Goal: Task Accomplishment & Management: Use online tool/utility

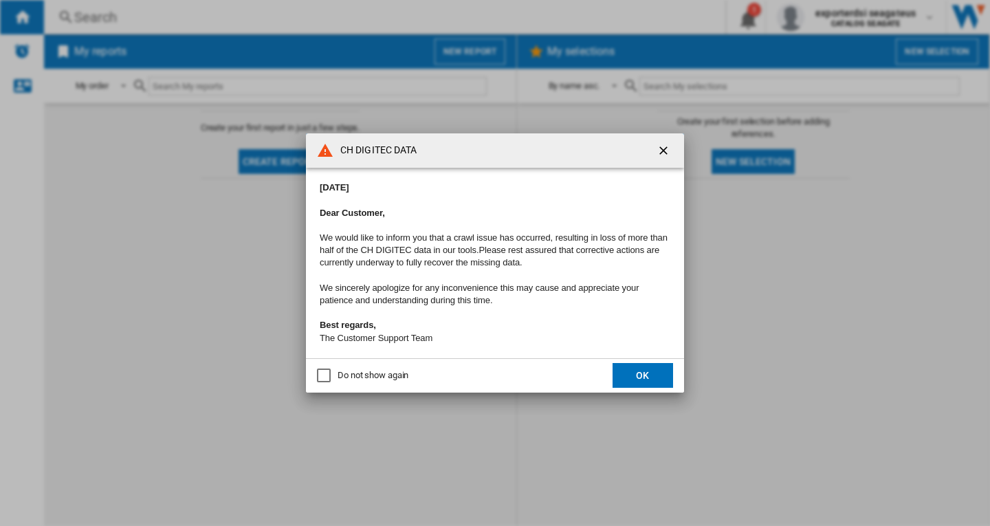
click at [664, 144] on ng-md-icon "getI18NText('BUTTONS.CLOSE_DIALOG')" at bounding box center [665, 152] width 17 height 17
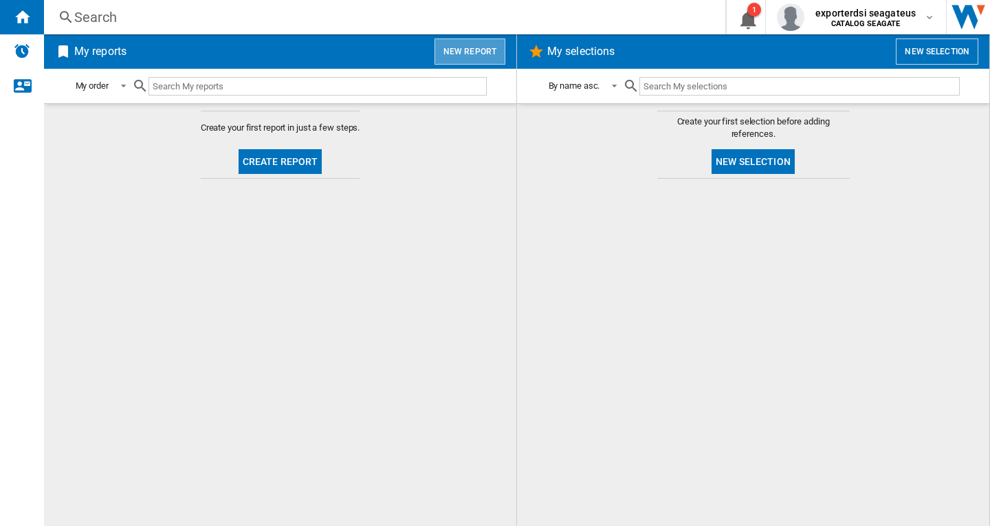
click at [481, 55] on button "New report" at bounding box center [470, 52] width 71 height 26
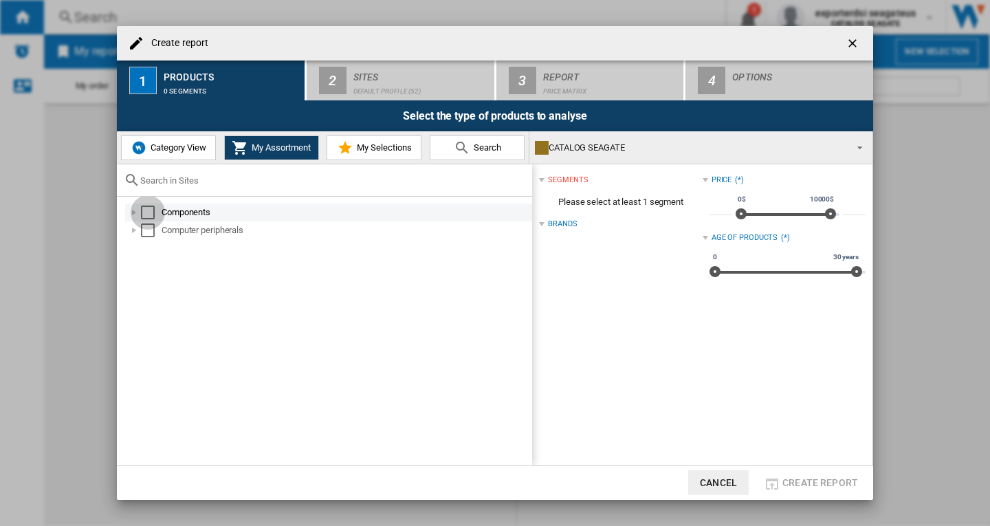
click at [149, 214] on div "Select" at bounding box center [148, 213] width 14 height 14
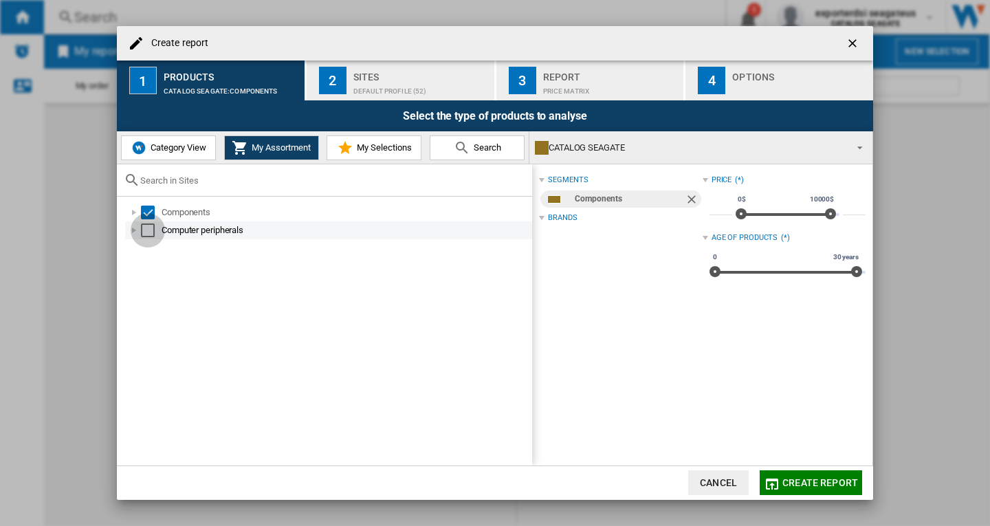
click at [147, 230] on div "Select" at bounding box center [148, 230] width 14 height 14
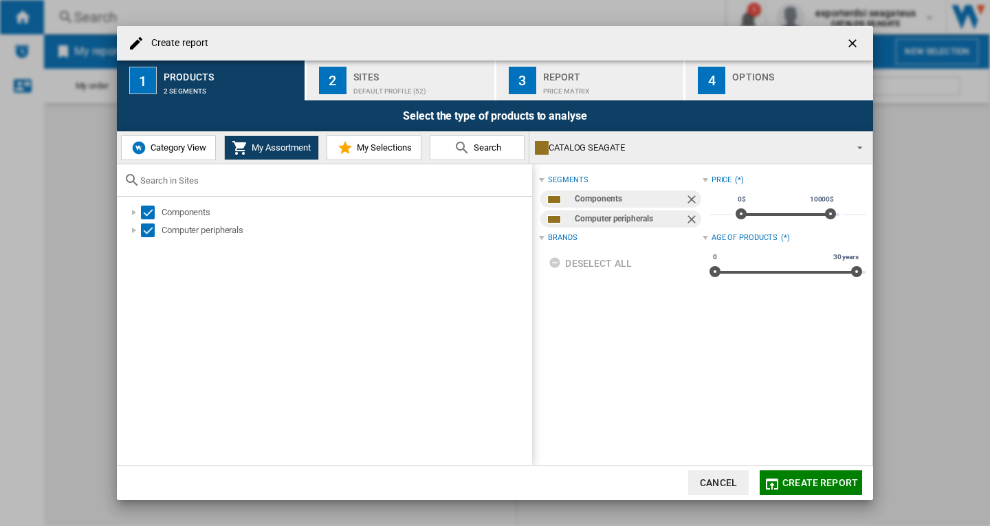
drag, startPoint x: 365, startPoint y: 91, endPoint x: 351, endPoint y: 80, distance: 18.2
click at [366, 91] on div "Default profile (52)" at bounding box center [420, 87] width 135 height 14
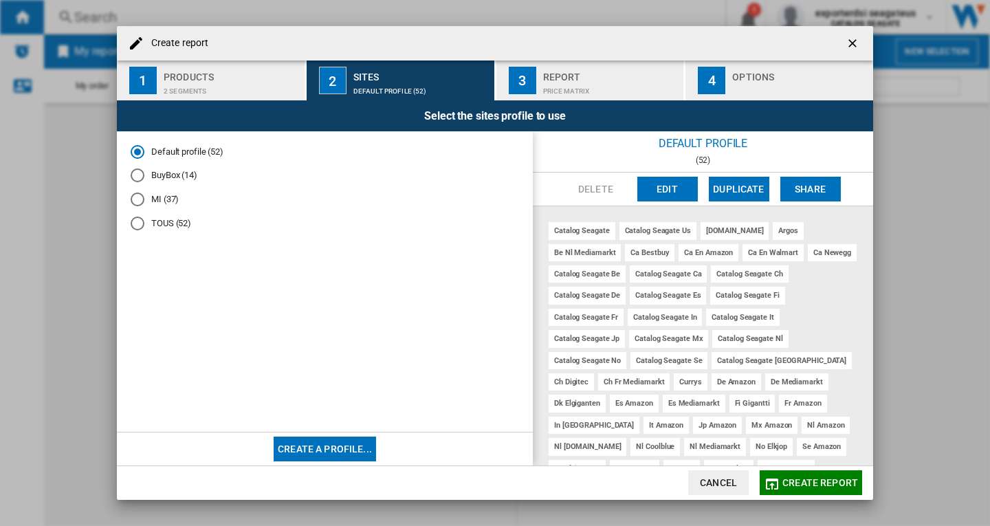
click at [166, 223] on md-radio-button "TOUS (52)" at bounding box center [325, 223] width 388 height 13
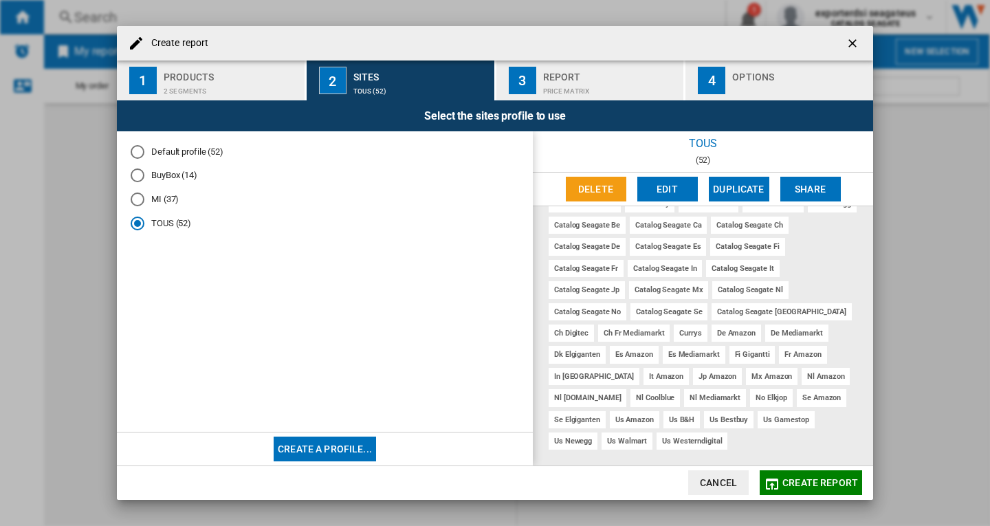
click at [853, 45] on ng-md-icon "getI18NText('BUTTONS.CLOSE_DIALOG')" at bounding box center [854, 44] width 17 height 17
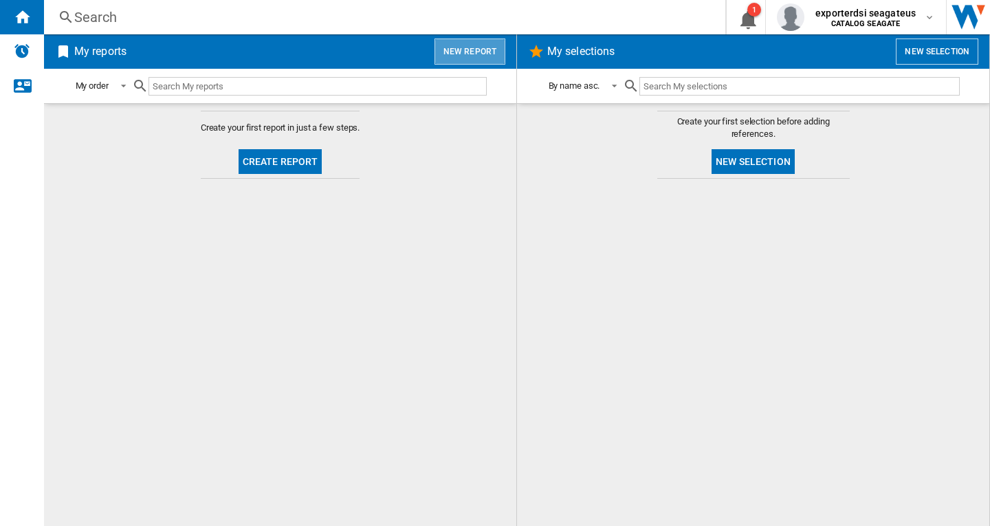
click at [476, 52] on button "New report" at bounding box center [470, 52] width 71 height 26
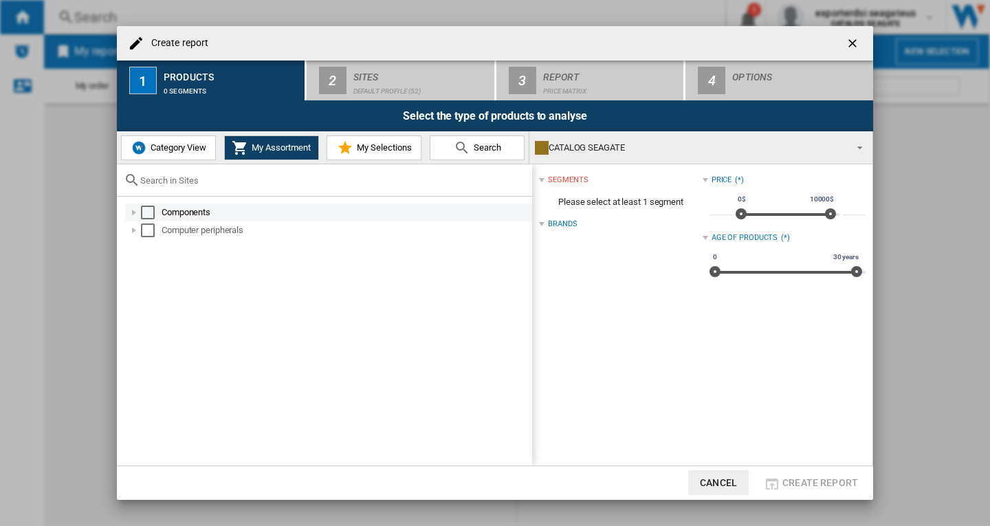
click at [149, 212] on div "Select" at bounding box center [148, 213] width 14 height 14
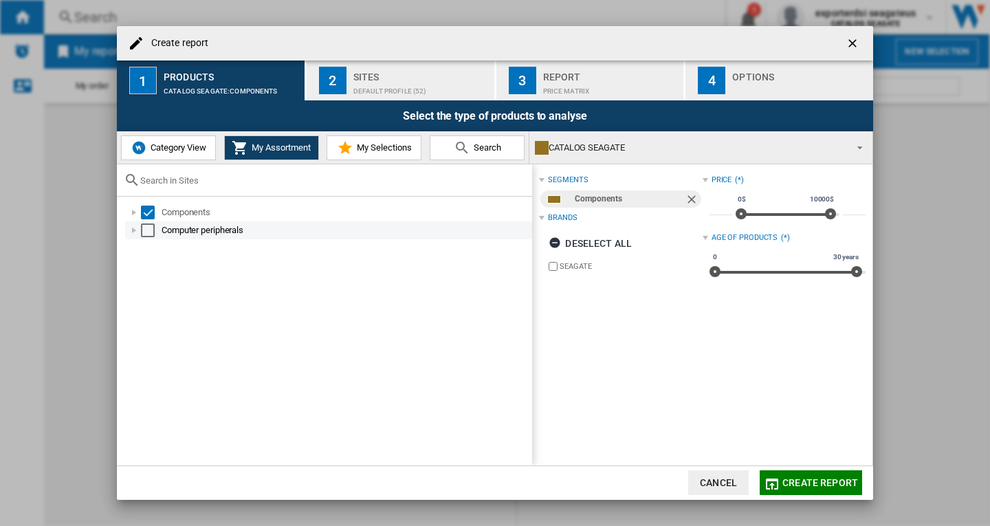
click at [149, 229] on div "Select" at bounding box center [148, 230] width 14 height 14
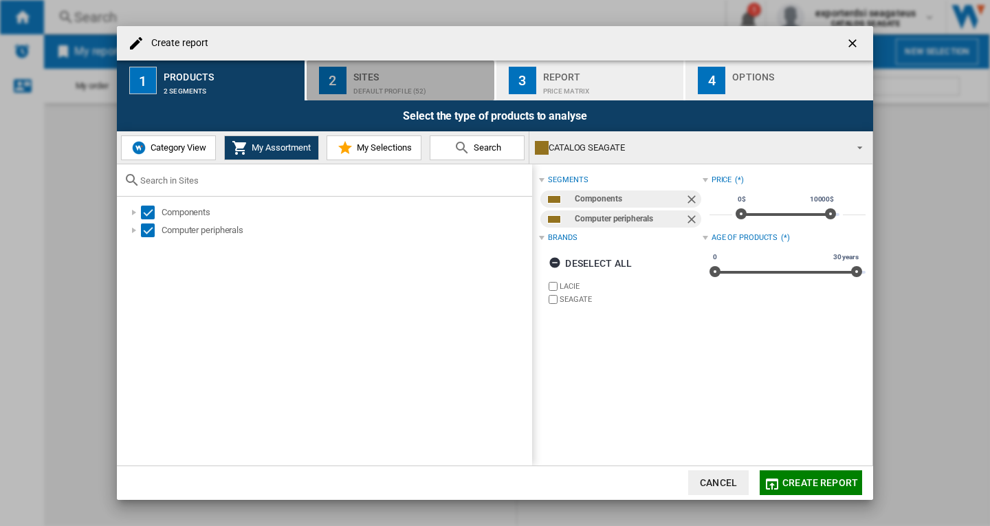
click at [377, 83] on div "Default profile (52)" at bounding box center [420, 87] width 135 height 14
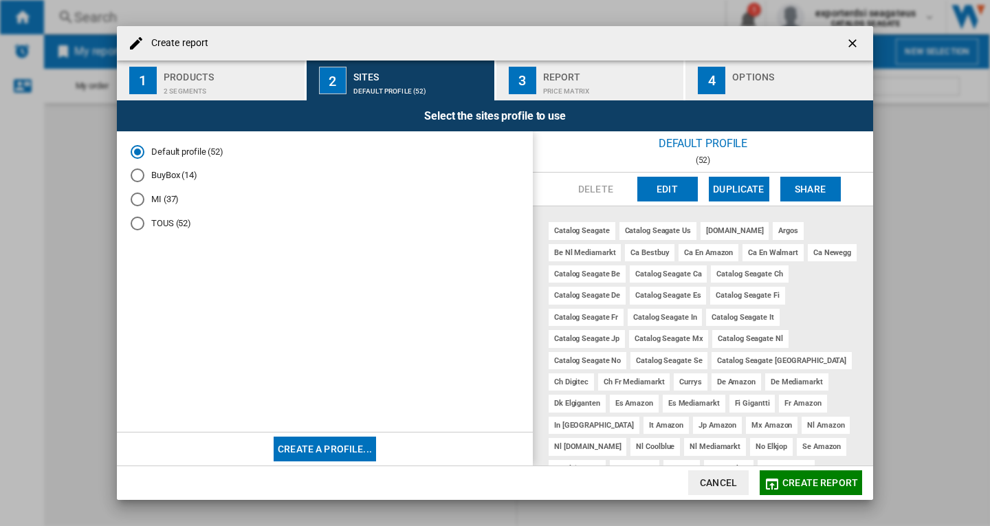
click at [135, 199] on div "MI (37)" at bounding box center [138, 200] width 14 height 14
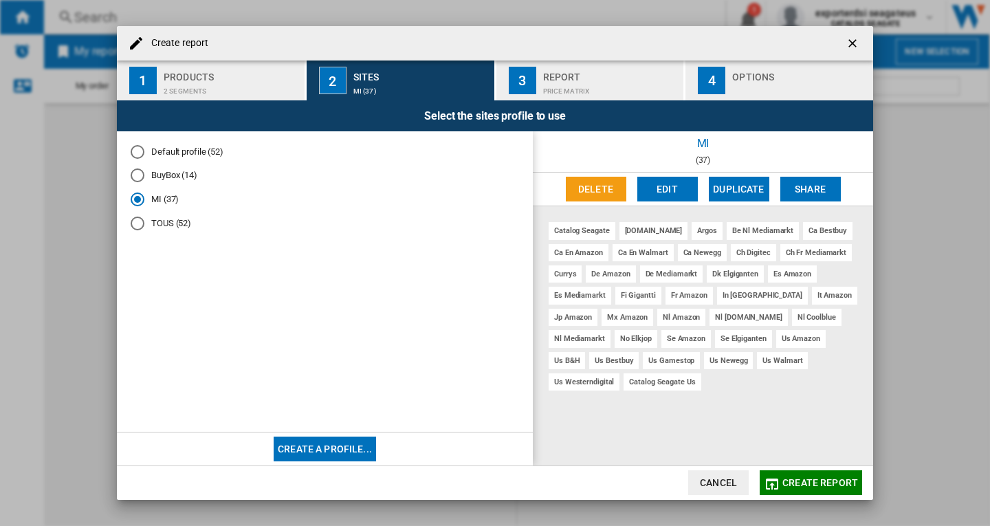
click at [162, 178] on md-radio-button "BuyBox (14)" at bounding box center [325, 175] width 388 height 13
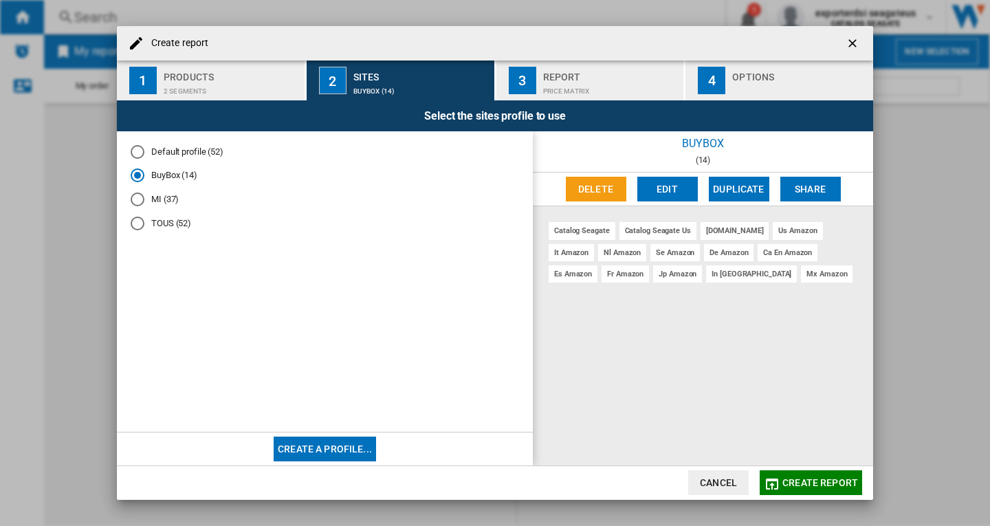
click at [174, 153] on md-radio-button "Default profile (52)" at bounding box center [325, 151] width 388 height 13
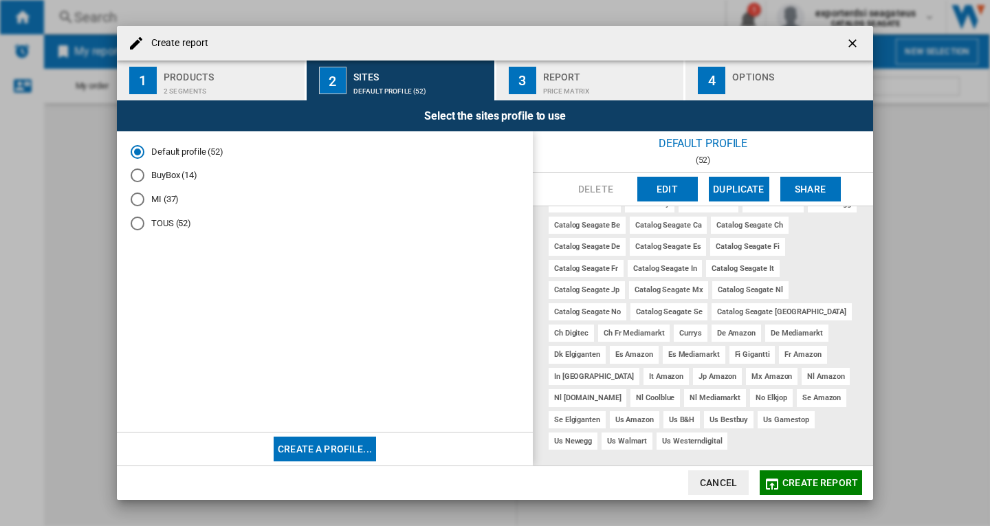
drag, startPoint x: 160, startPoint y: 226, endPoint x: 439, endPoint y: 245, distance: 279.9
click at [160, 226] on md-radio-button "TOUS (52)" at bounding box center [325, 223] width 388 height 13
click at [853, 42] on ng-md-icon "getI18NText('BUTTONS.CLOSE_DIALOG')" at bounding box center [854, 44] width 17 height 17
